Goal: Ask a question: Seek information or help from site administrators or community

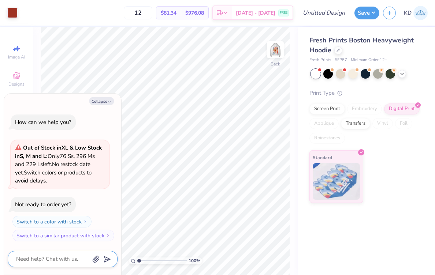
click at [55, 260] on textarea at bounding box center [52, 259] width 74 height 10
type textarea "i"
type textarea "x"
type textarea "i"
type textarea "x"
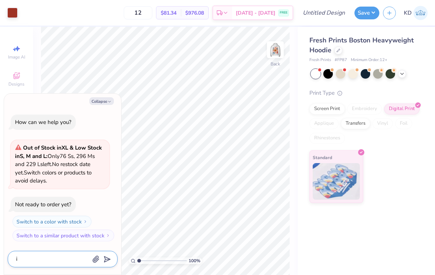
type textarea "i n"
type textarea "x"
type textarea "i ne"
type textarea "x"
type textarea "i nee"
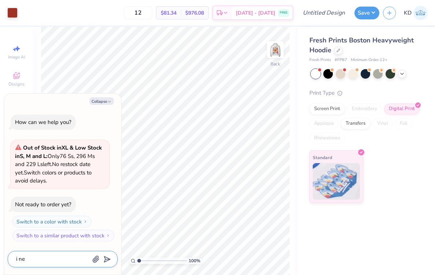
type textarea "x"
type textarea "i need"
type textarea "x"
type textarea "i need"
type textarea "x"
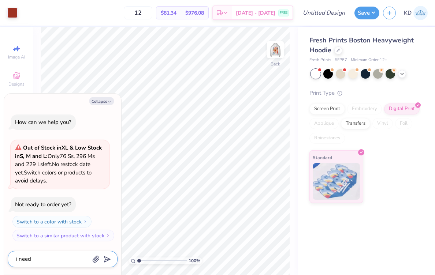
type textarea "i need a"
type textarea "x"
type textarea "i need a"
type textarea "x"
type textarea "i need a z"
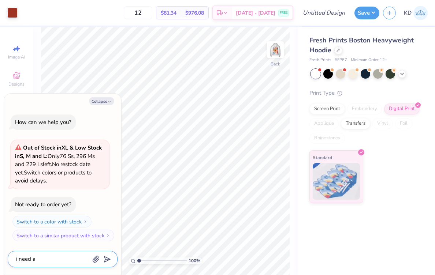
type textarea "x"
type textarea "i need a zi"
type textarea "x"
type textarea "i need a zip"
type textarea "x"
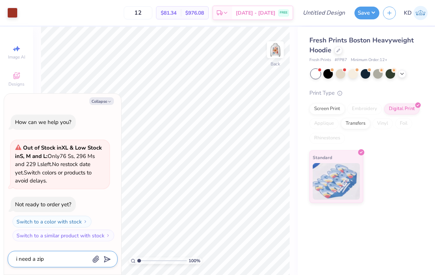
type textarea "i need a zip"
type textarea "x"
type textarea "i need a zip u"
type textarea "x"
type textarea "i need a zip up"
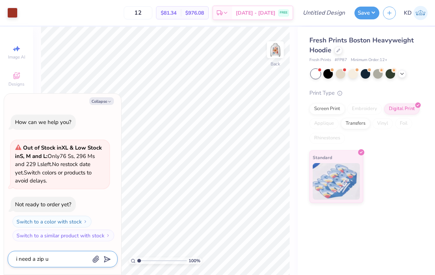
type textarea "x"
type textarea "i need a zip up"
type textarea "x"
type textarea "i need a zip up"
type textarea "x"
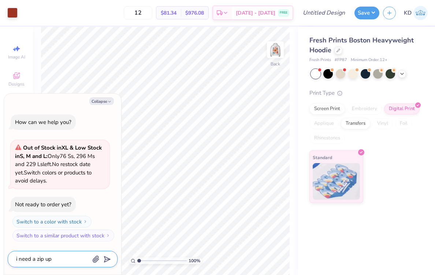
type textarea "i need a zip u"
type textarea "x"
type textarea "i need a zip"
type textarea "x"
type textarea "i need a zip"
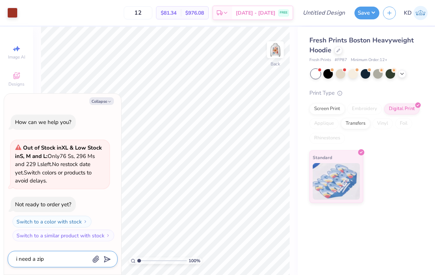
type textarea "x"
type textarea "i need a zi"
type textarea "x"
type textarea "i need a z"
type textarea "x"
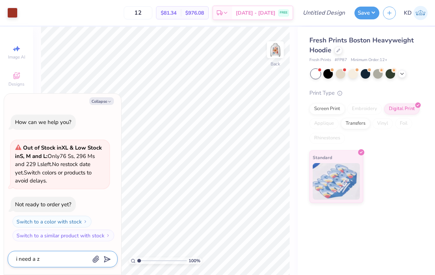
type textarea "i need a"
type textarea "x"
type textarea "i need a f"
type textarea "x"
type textarea "i need a fl"
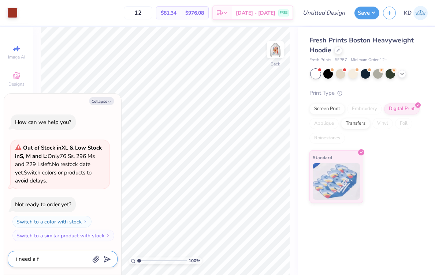
type textarea "x"
type textarea "i need a f"
type textarea "x"
type textarea "i need a fu"
type textarea "x"
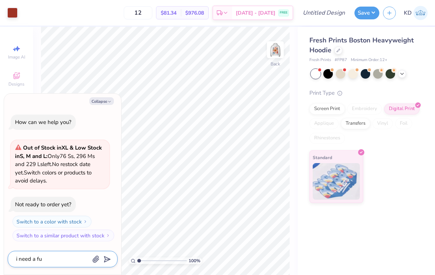
type textarea "i need a ful"
type textarea "x"
type textarea "i need a full"
type textarea "x"
type textarea "i need a full"
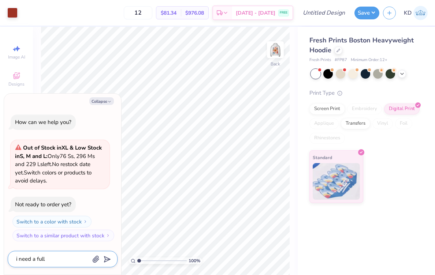
type textarea "x"
type textarea "i need a full z"
type textarea "x"
type textarea "i need a full zi"
type textarea "x"
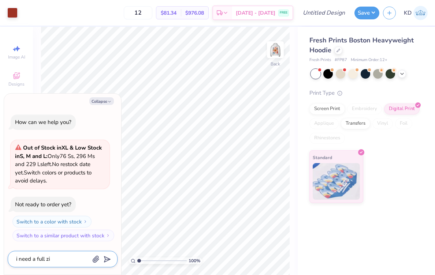
type textarea "i need a full zip"
type textarea "x"
type textarea "i need a full zip"
type textarea "x"
type textarea "i need a full zip t"
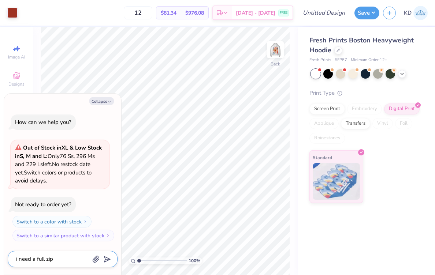
type textarea "x"
type textarea "i need a full zip th"
type textarea "x"
type textarea "i need a full zip tha"
type textarea "x"
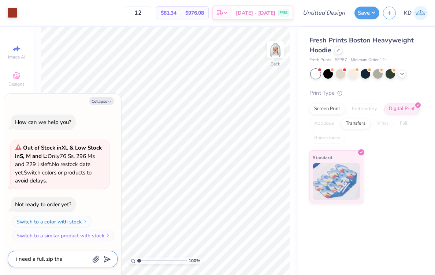
type textarea "i need a full zip that"
type textarea "x"
type textarea "i need a full zip that"
type textarea "x"
type textarea "i need a full zip that i"
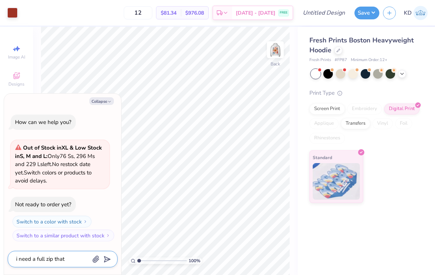
type textarea "x"
type textarea "i need a full zip that is"
type textarea "x"
type textarea "i need a full zip that is"
type textarea "x"
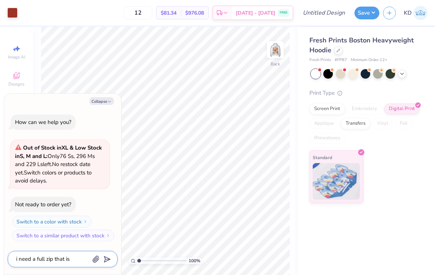
type textarea "i need a full zip that is w"
type textarea "x"
type textarea "i need a full zip that is wh"
type textarea "x"
type textarea "i need a full zip that is whi"
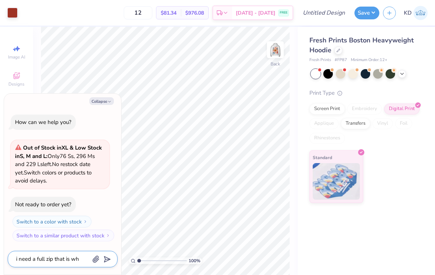
type textarea "x"
type textarea "i need a full zip that is whit"
type textarea "x"
type textarea "i need a full zip that is white"
type textarea "x"
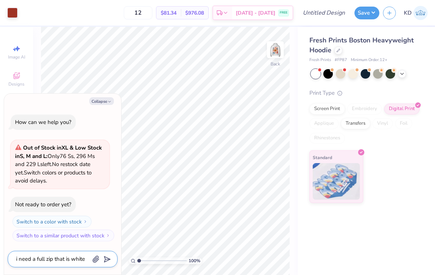
type textarea "i need a full zip that is white"
type textarea "x"
type textarea "i need a full zip that is white w"
type textarea "x"
type textarea "i need a full zip that is white wi"
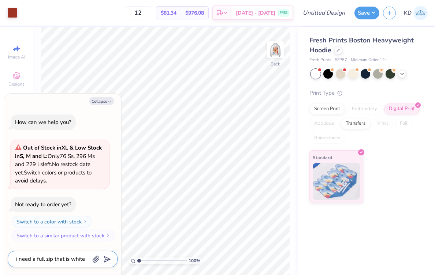
type textarea "x"
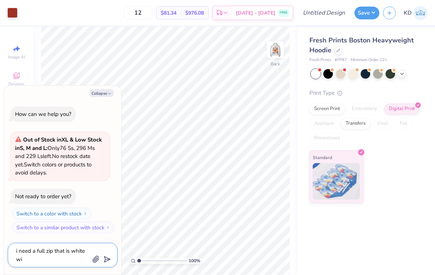
type textarea "i need a full zip that is white wit"
type textarea "x"
type textarea "i need a full zip that is white with"
type textarea "x"
type textarea "i need a full zip that is white with"
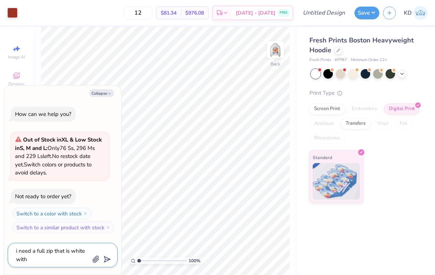
type textarea "x"
type textarea "i need a full zip that is white with 8"
type textarea "x"
type textarea "i need a full zip that is white with 80"
type textarea "x"
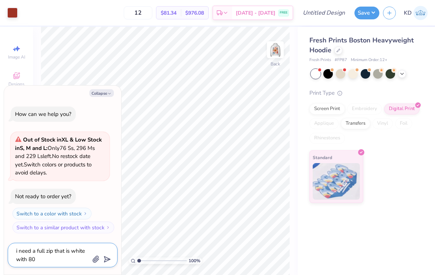
type textarea "i need a full zip that is white with 80%"
type textarea "x"
type textarea "i need a full zip that is white with 80%"
type textarea "x"
type textarea "i need a full zip that is white with 80% c"
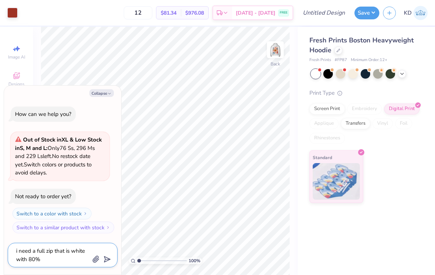
type textarea "x"
type textarea "i need a full zip that is white with 80% co"
type textarea "x"
type textarea "i need a full zip that is white with 80% cot"
type textarea "x"
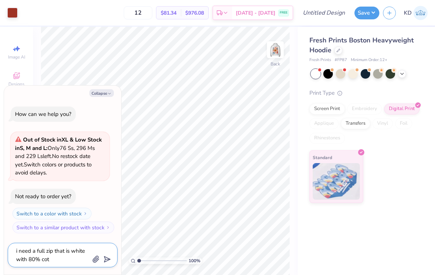
type textarea "i need a full zip that is white with 80% cott"
type textarea "x"
type textarea "i need a full zip that is white with 80% cotto"
type textarea "x"
type textarea "i need a full zip that is white with 80% cotton"
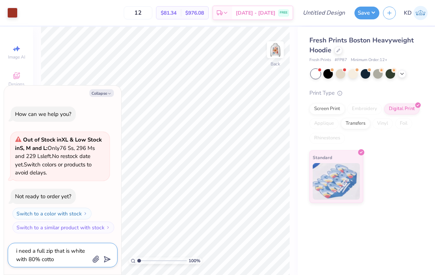
type textarea "x"
type textarea "i need a full zip that is white with 80% cotton"
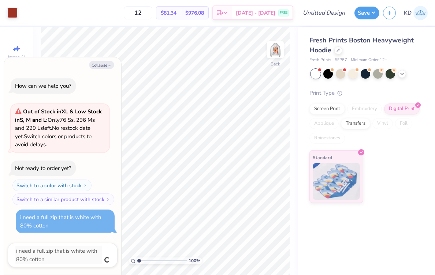
type textarea "x"
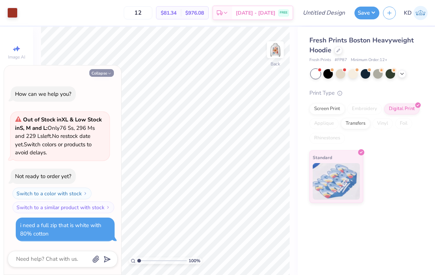
click at [103, 75] on button "Collapse" at bounding box center [101, 73] width 25 height 8
type textarea "x"
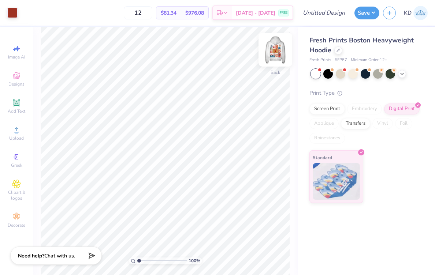
click at [270, 49] on img at bounding box center [274, 49] width 29 height 29
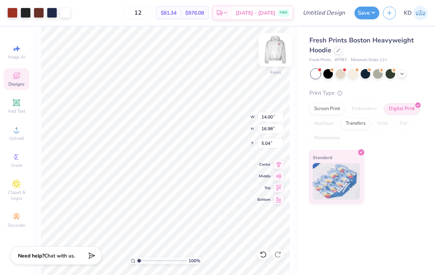
type input "5.00"
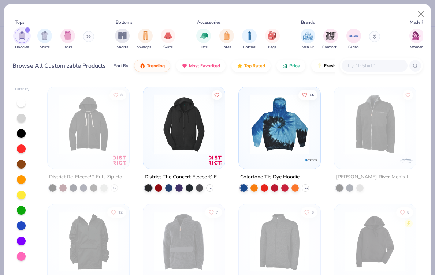
scroll to position [3062, 0]
